Goal: Transaction & Acquisition: Purchase product/service

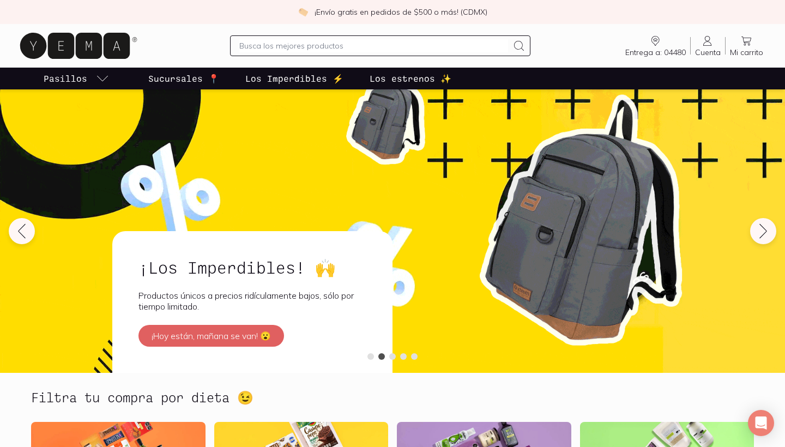
click at [419, 43] on input "text" at bounding box center [373, 45] width 268 height 13
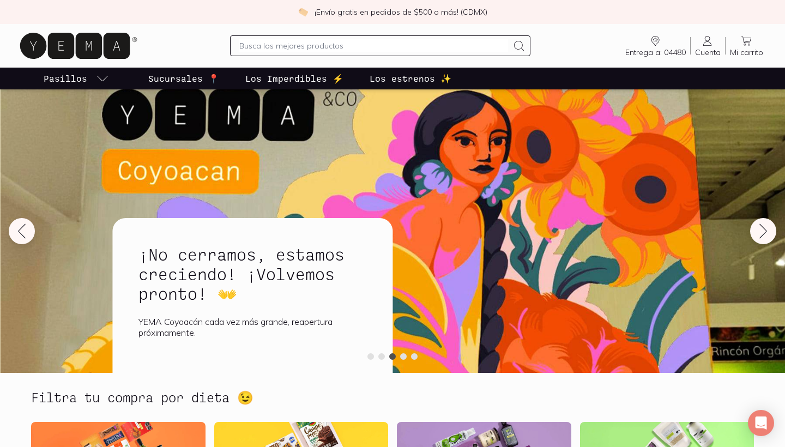
click at [703, 40] on icon at bounding box center [707, 40] width 13 height 13
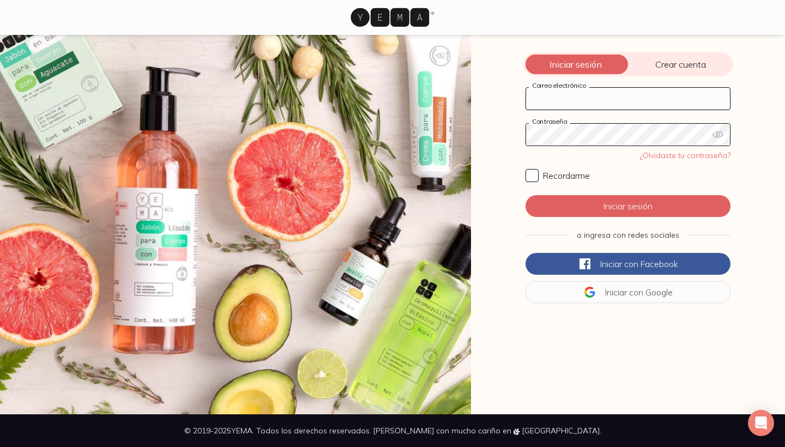
type input "[PERSON_NAME][EMAIL_ADDRESS][PERSON_NAME][PERSON_NAME][DOMAIN_NAME]"
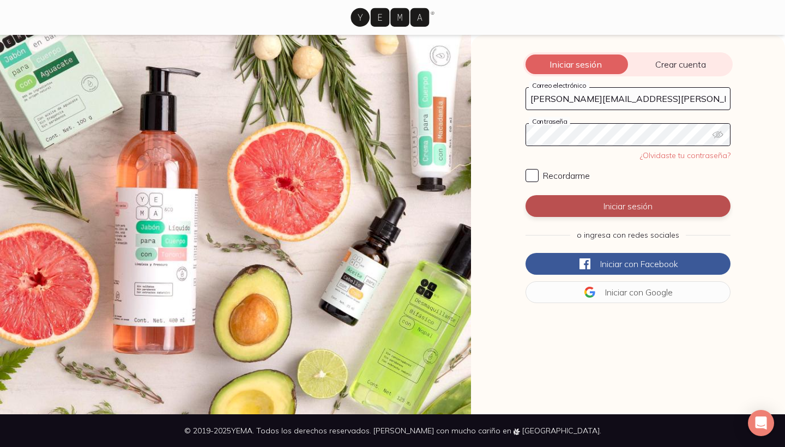
click at [627, 204] on button "Iniciar sesión" at bounding box center [628, 206] width 205 height 22
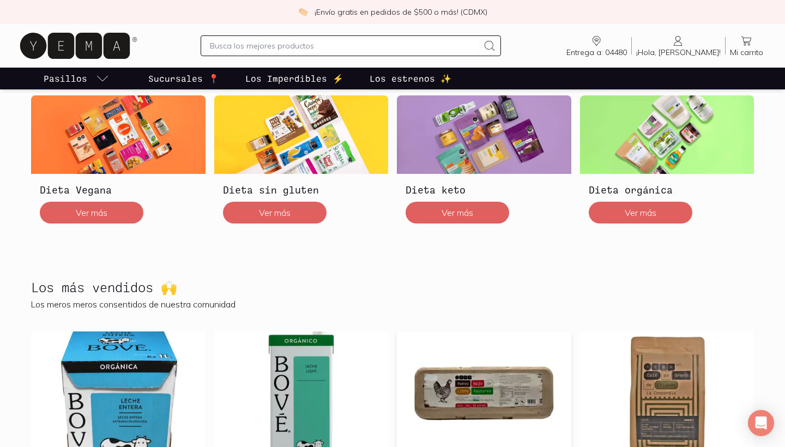
scroll to position [266, 0]
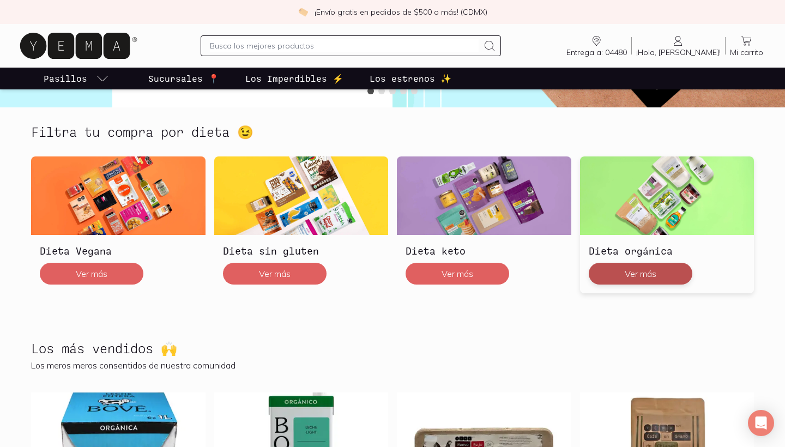
click at [685, 276] on button "Ver más" at bounding box center [641, 274] width 104 height 22
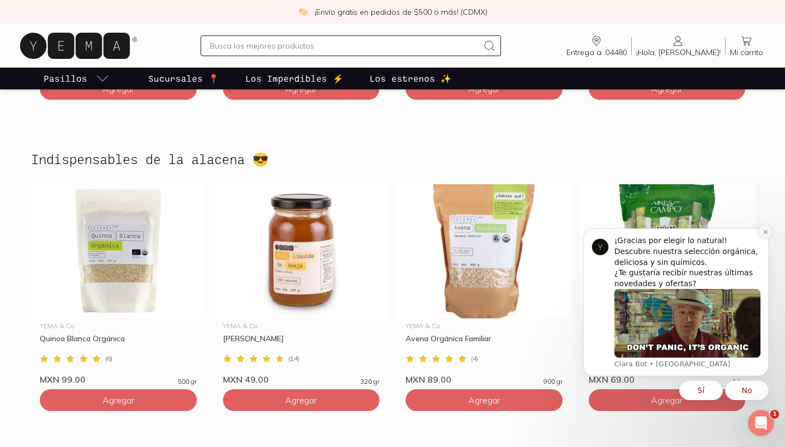
drag, startPoint x: 769, startPoint y: 233, endPoint x: 1341, endPoint y: 454, distance: 613.2
click at [769, 233] on button "Dismiss notification" at bounding box center [766, 232] width 14 height 14
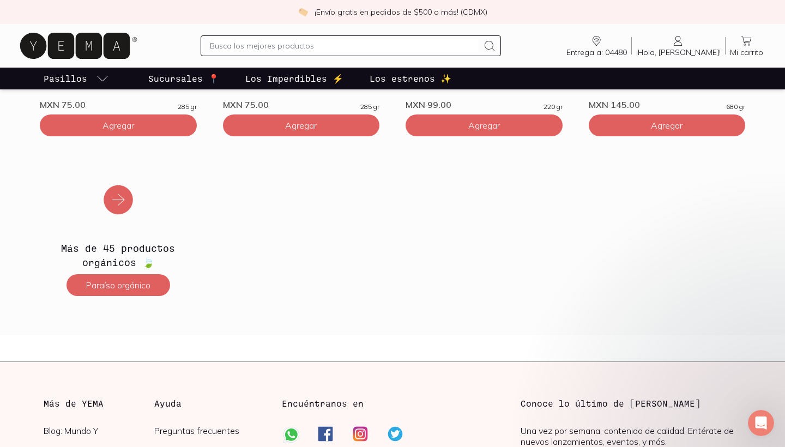
scroll to position [1920, 0]
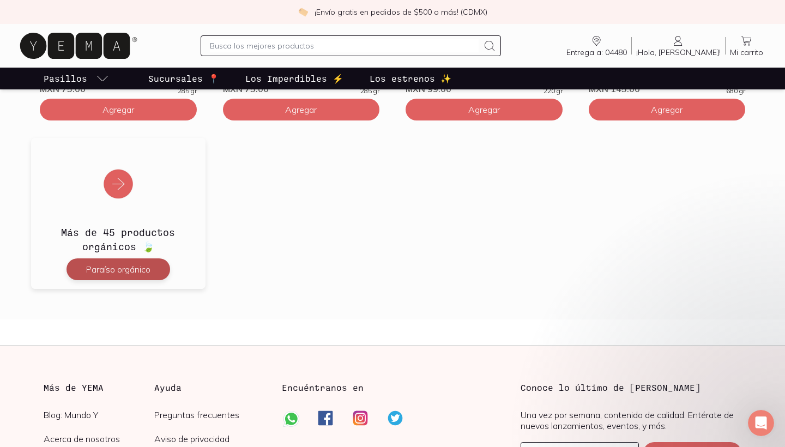
click at [124, 264] on button "Paraíso orgánico" at bounding box center [119, 269] width 104 height 22
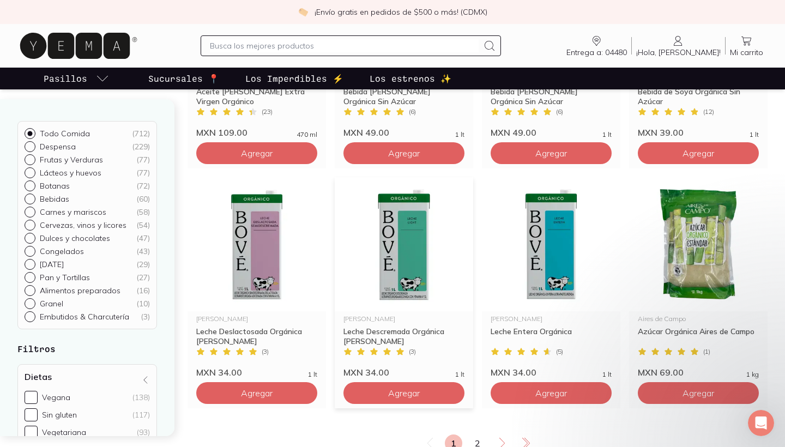
scroll to position [2011, 0]
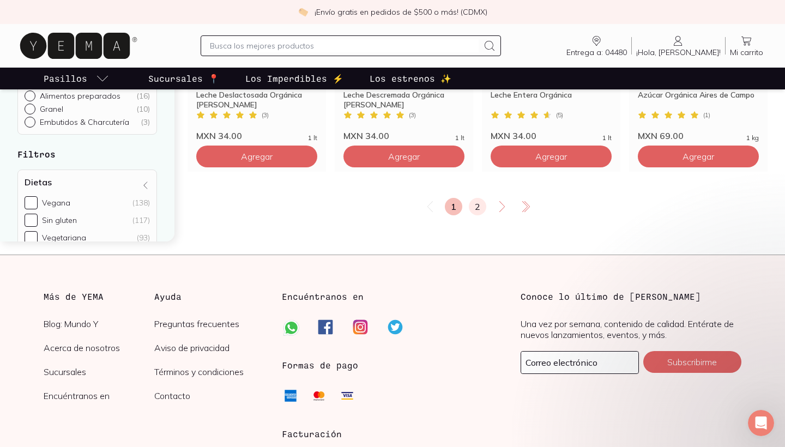
click at [478, 209] on link "2" at bounding box center [477, 206] width 17 height 17
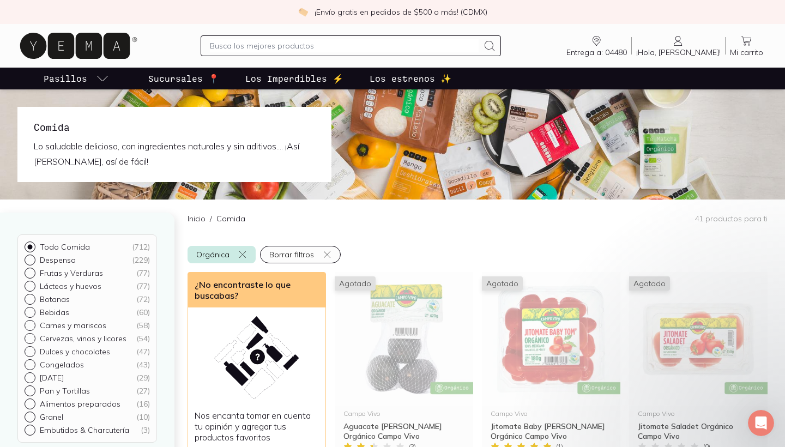
click at [420, 44] on input "text" at bounding box center [344, 45] width 268 height 13
type input "manzana"
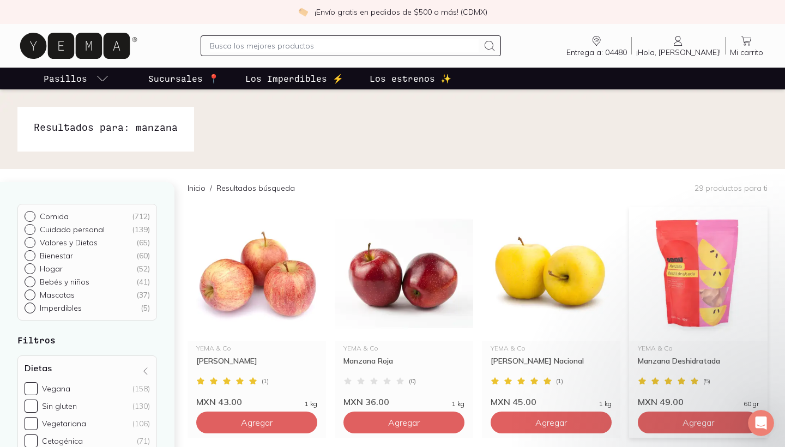
click at [707, 292] on img at bounding box center [698, 274] width 139 height 134
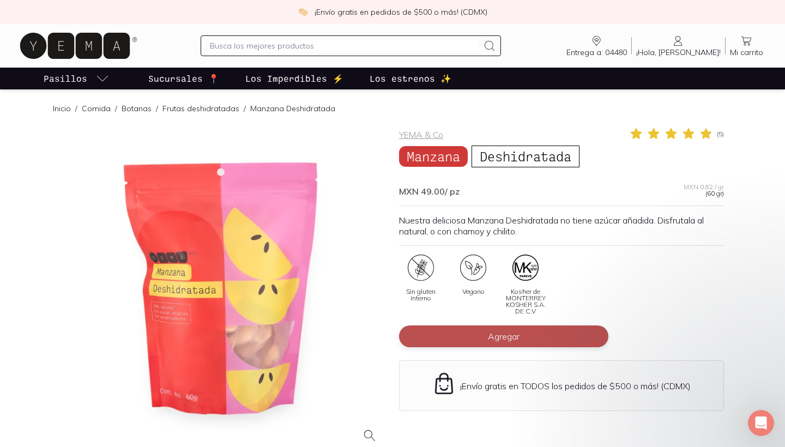
click at [578, 332] on button "Agregar" at bounding box center [503, 337] width 209 height 22
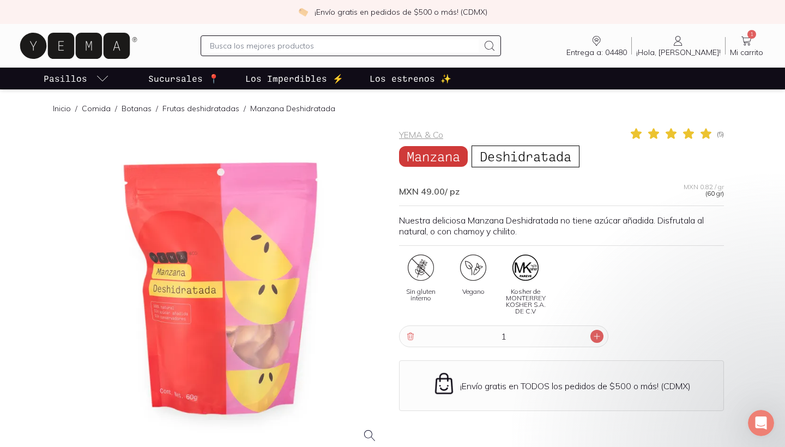
click at [599, 339] on icon at bounding box center [597, 336] width 9 height 9
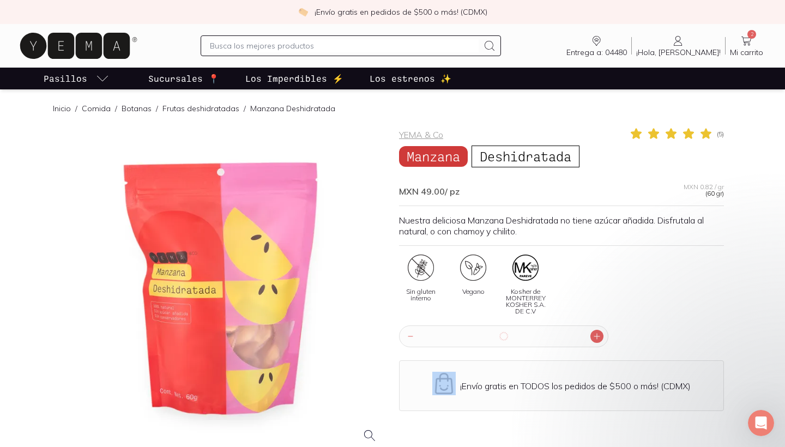
click at [599, 339] on icon at bounding box center [597, 336] width 9 height 9
click at [410, 332] on icon at bounding box center [410, 336] width 9 height 9
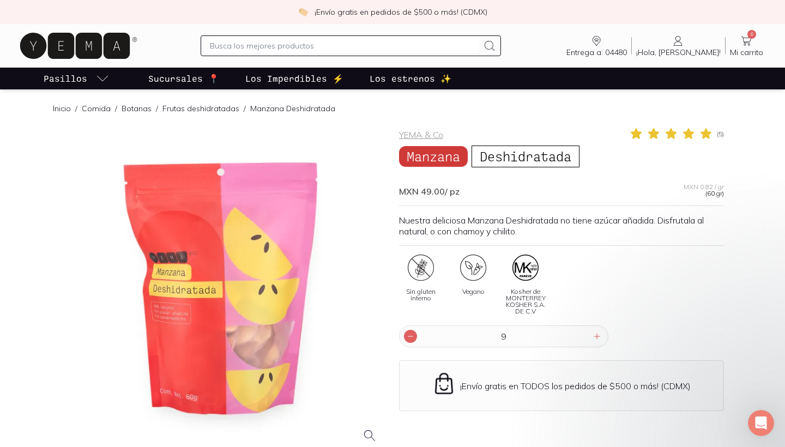
click at [410, 332] on icon at bounding box center [410, 336] width 9 height 9
type input "7"
click at [478, 51] on input "text" at bounding box center [344, 45] width 268 height 13
type input "mango"
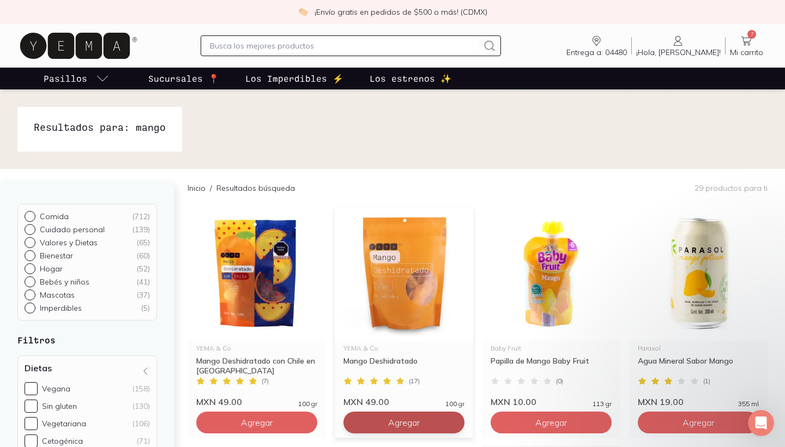
click at [418, 419] on span "Agregar" at bounding box center [404, 422] width 32 height 11
click at [456, 426] on icon at bounding box center [453, 422] width 9 height 9
type input "3"
click at [745, 39] on icon at bounding box center [746, 40] width 13 height 13
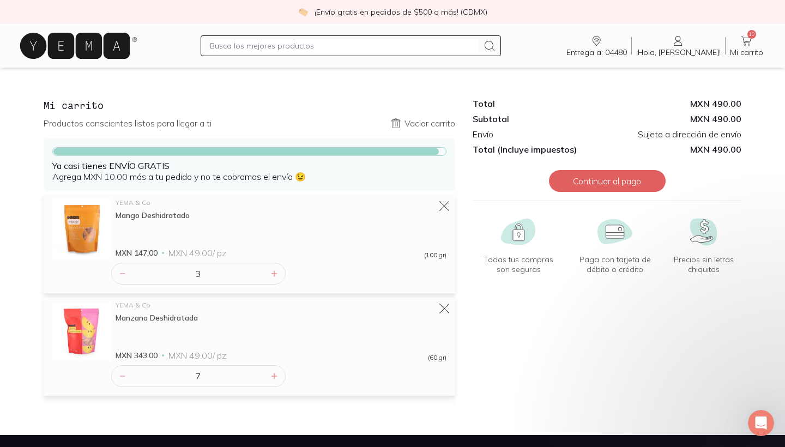
click at [439, 44] on input "text" at bounding box center [344, 45] width 268 height 13
type input "gatos"
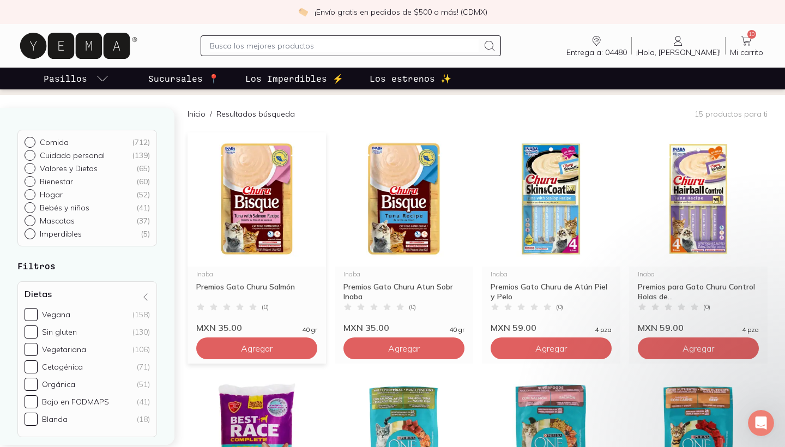
scroll to position [74, 0]
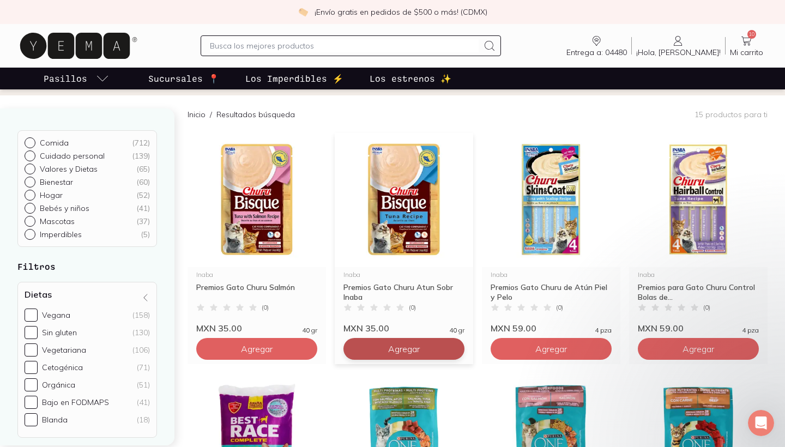
click at [411, 345] on span "Agregar" at bounding box center [404, 349] width 32 height 11
click at [751, 43] on icon at bounding box center [746, 40] width 13 height 13
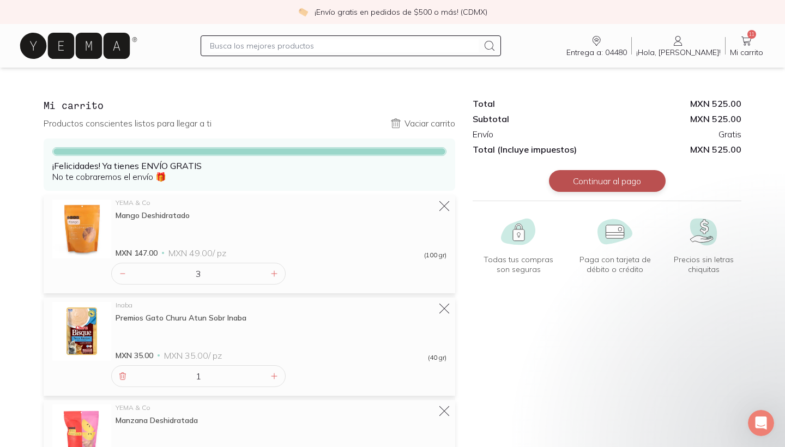
click at [617, 185] on button "Continuar al pago" at bounding box center [607, 181] width 117 height 22
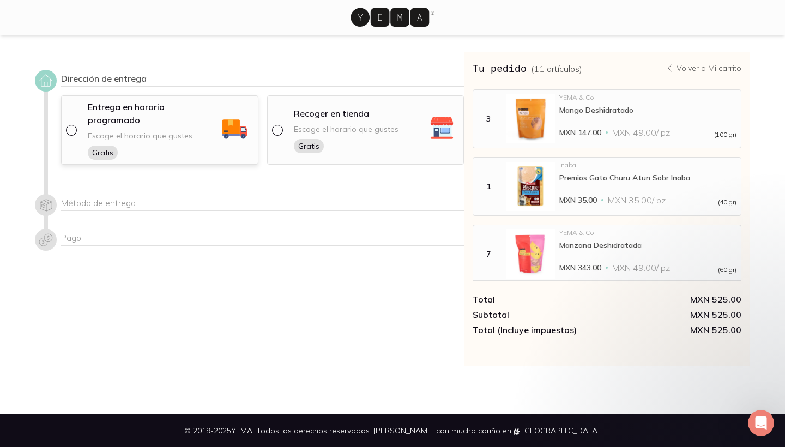
click at [76, 125] on div at bounding box center [73, 130] width 15 height 11
click at [75, 125] on input "radio" at bounding box center [70, 129] width 9 height 9
radio input "true"
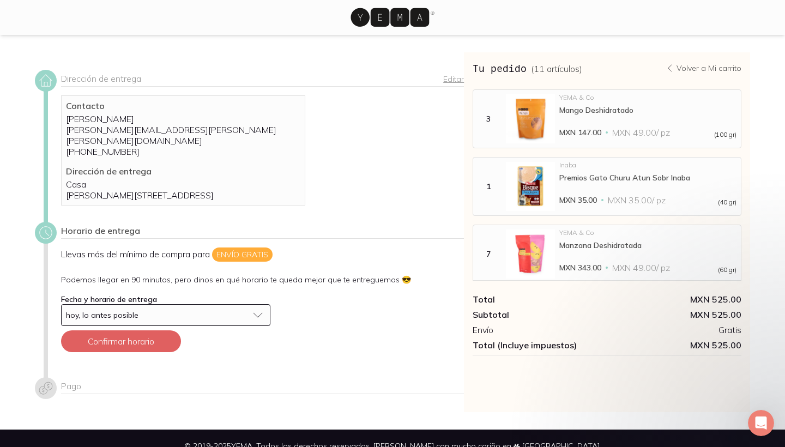
click at [236, 316] on div "hoy, lo antes posible" at bounding box center [157, 315] width 182 height 10
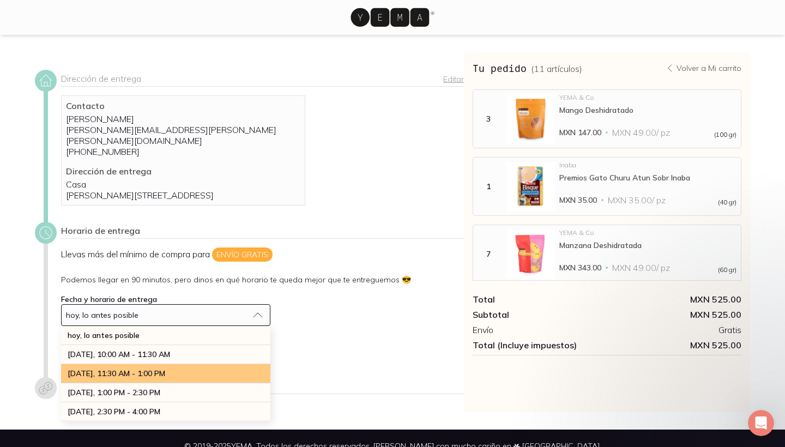
click at [241, 380] on div "[DATE], 11:30 AM - 1:00 PM" at bounding box center [165, 373] width 209 height 19
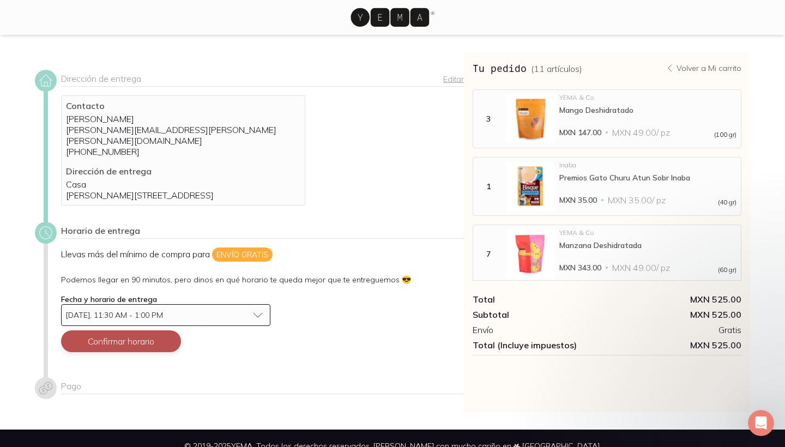
click at [166, 348] on button "Confirmar horario" at bounding box center [121, 341] width 120 height 22
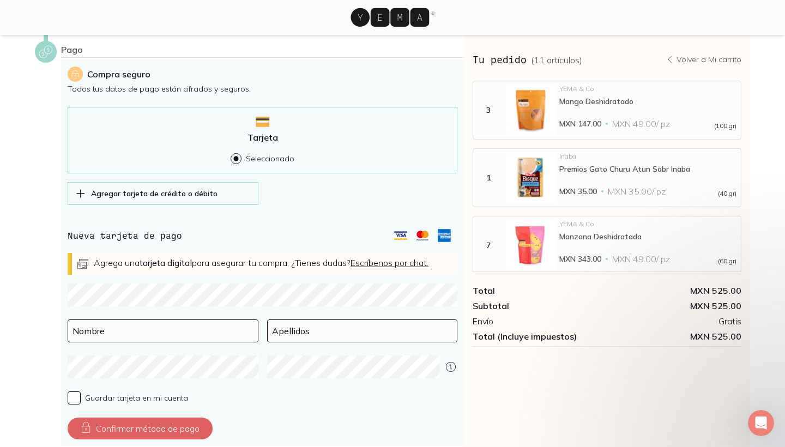
scroll to position [342, 0]
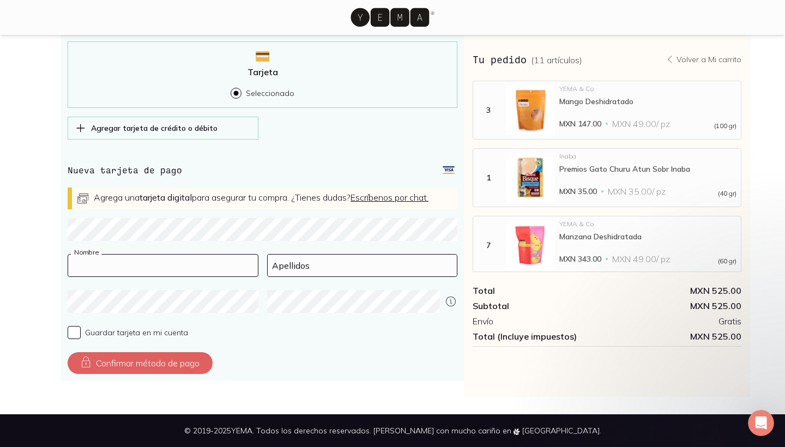
click at [222, 274] on input at bounding box center [163, 266] width 190 height 22
type input "[PERSON_NAME]"
click at [311, 270] on input at bounding box center [363, 266] width 190 height 22
type input "[PERSON_NAME]"
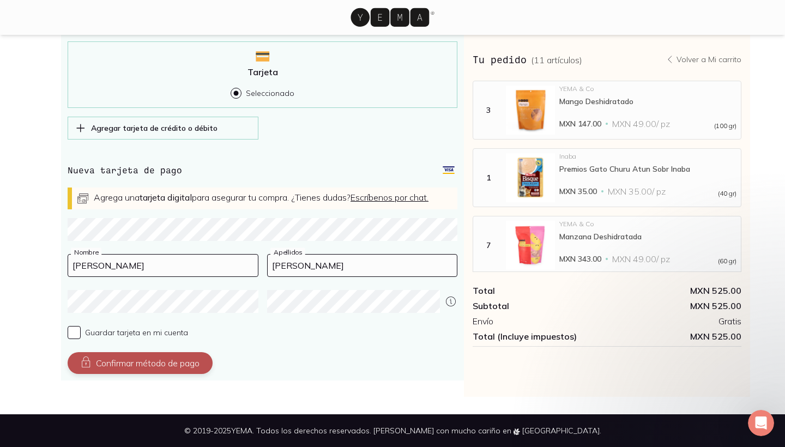
click at [185, 366] on button "Confirmar método de pago" at bounding box center [140, 363] width 145 height 22
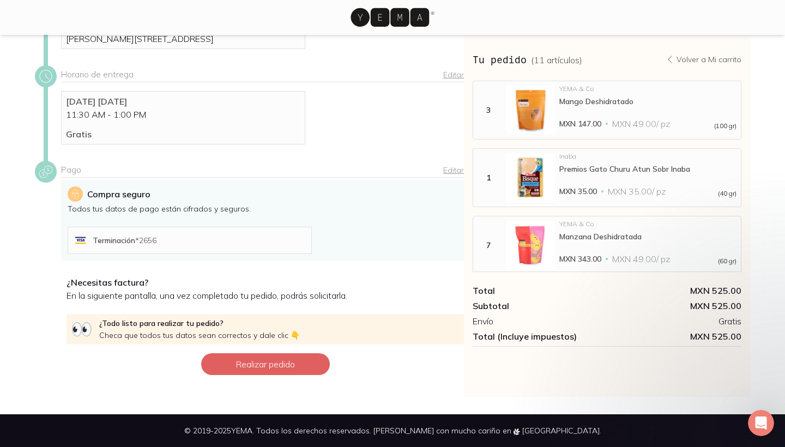
scroll to position [157, 0]
click at [272, 369] on button "Realizar pedido" at bounding box center [265, 364] width 129 height 22
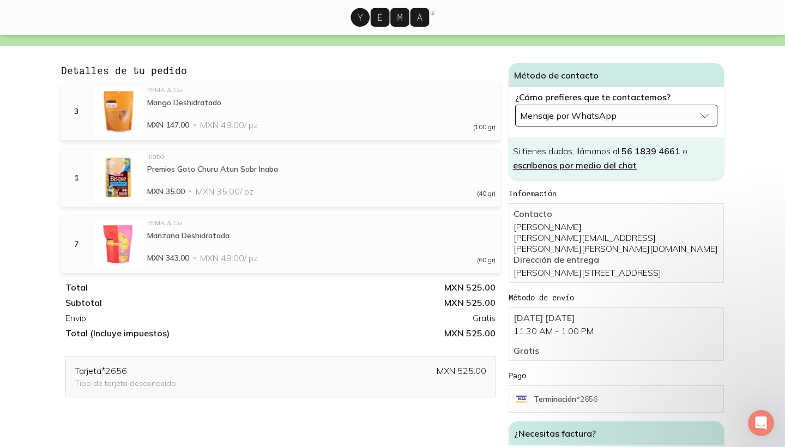
scroll to position [61, 0]
